Goal: Find specific page/section: Find specific page/section

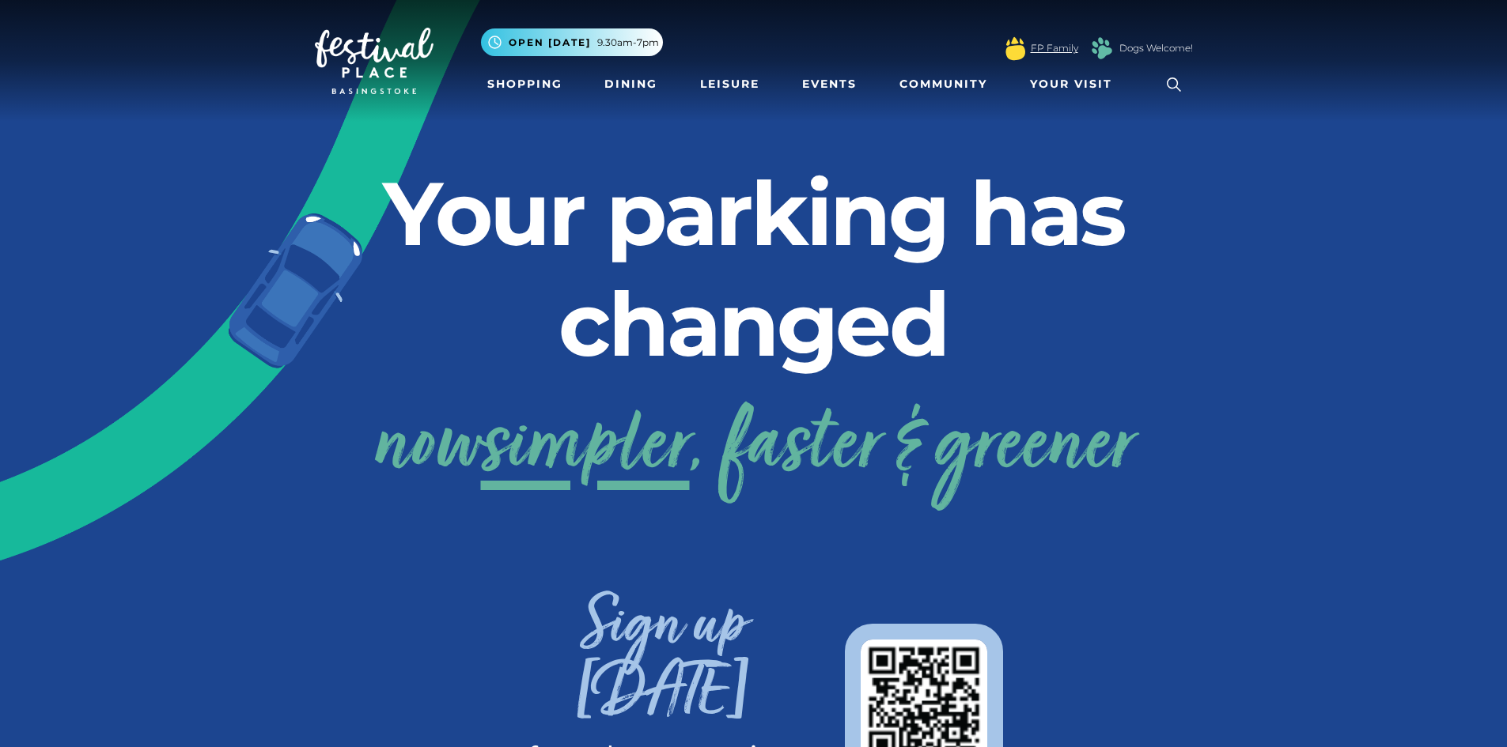
click at [1058, 51] on link "FP Family" at bounding box center [1054, 48] width 47 height 14
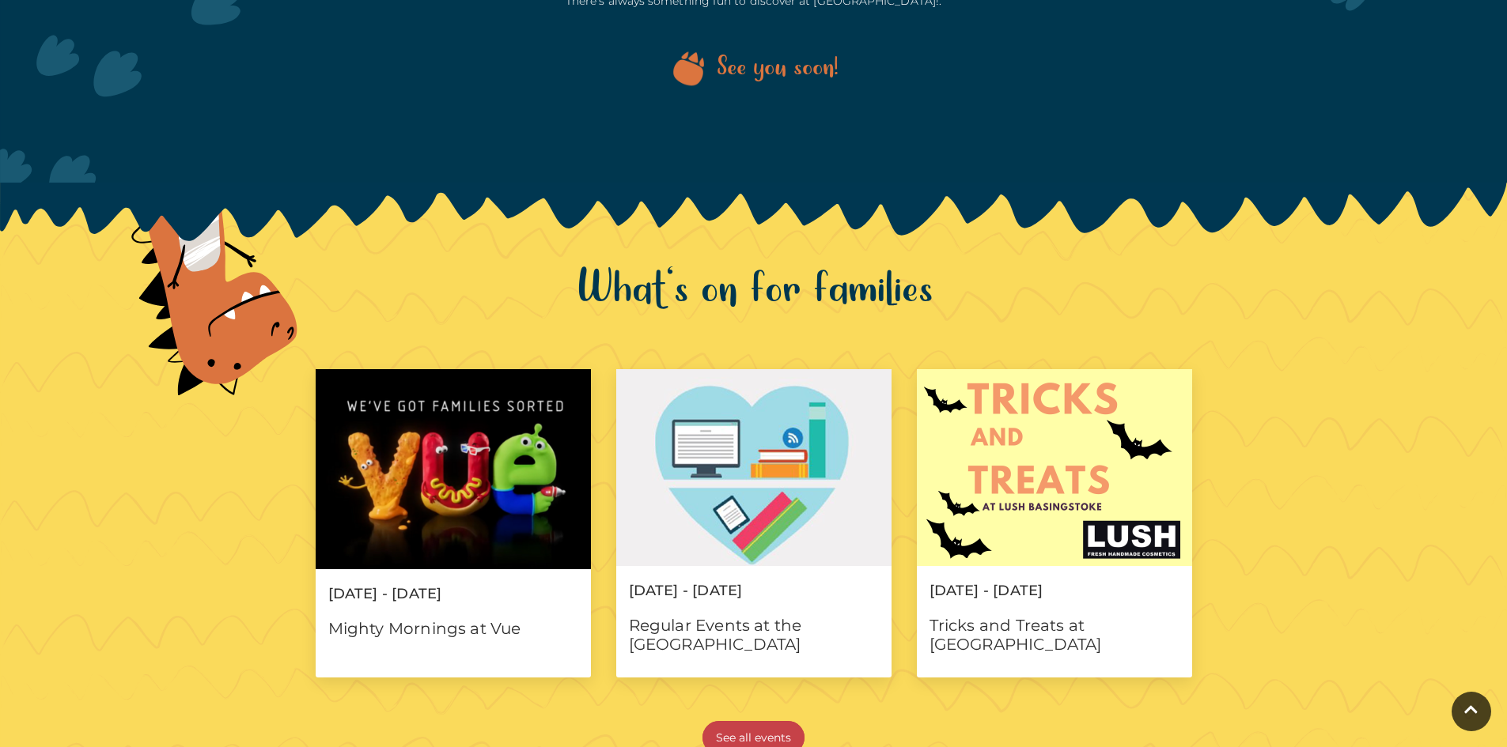
scroll to position [1186, 0]
